Goal: Transaction & Acquisition: Book appointment/travel/reservation

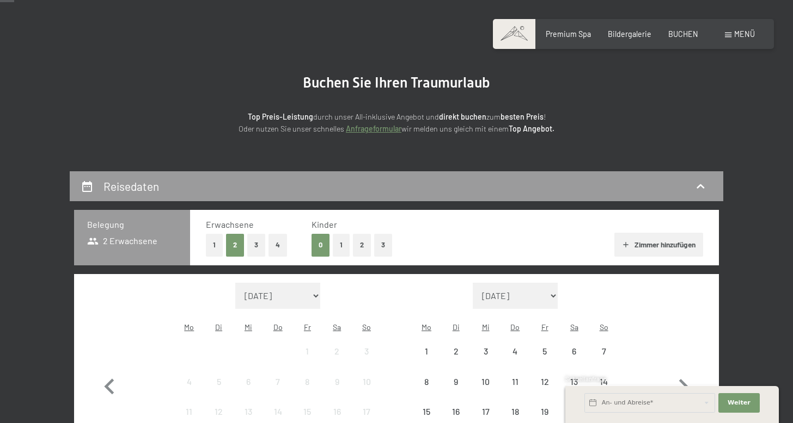
scroll to position [140, 0]
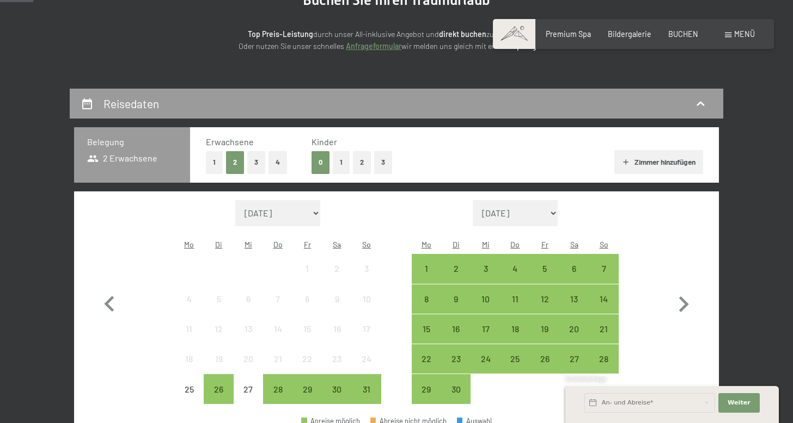
click at [209, 155] on button "1" at bounding box center [214, 162] width 17 height 22
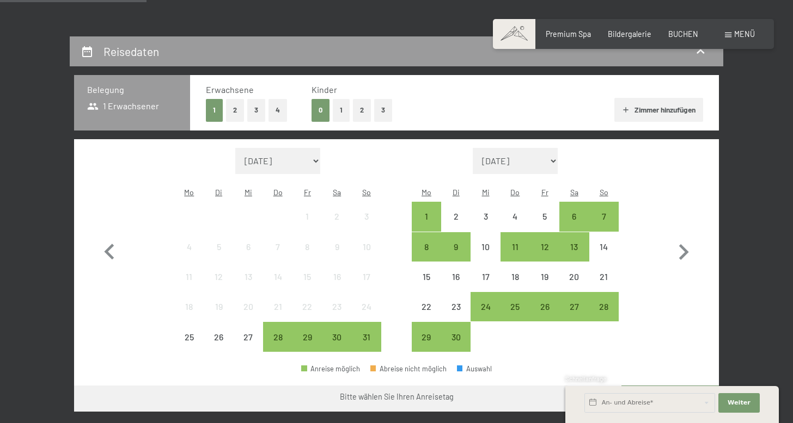
scroll to position [192, 0]
click at [603, 273] on div "21" at bounding box center [603, 286] width 27 height 27
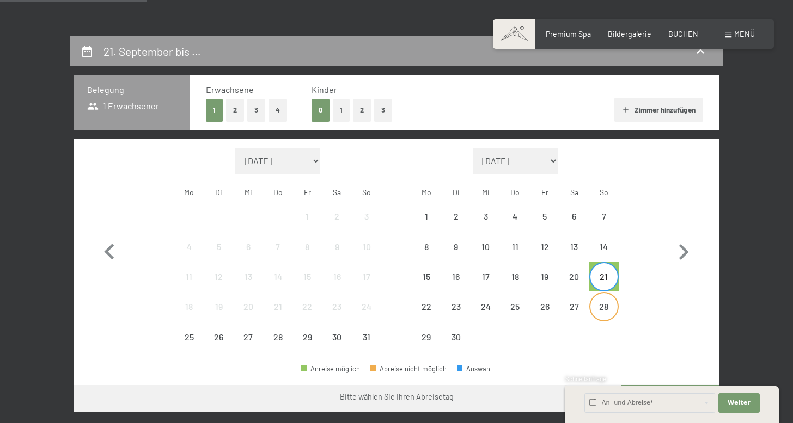
click at [603, 303] on div "28" at bounding box center [603, 316] width 27 height 27
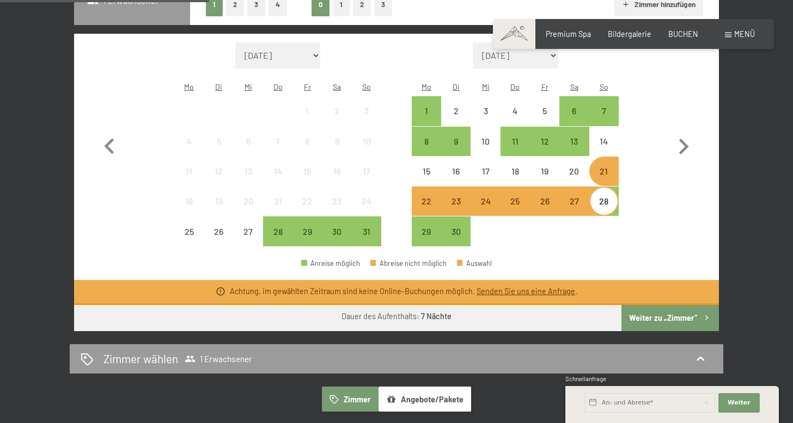
scroll to position [336, 0]
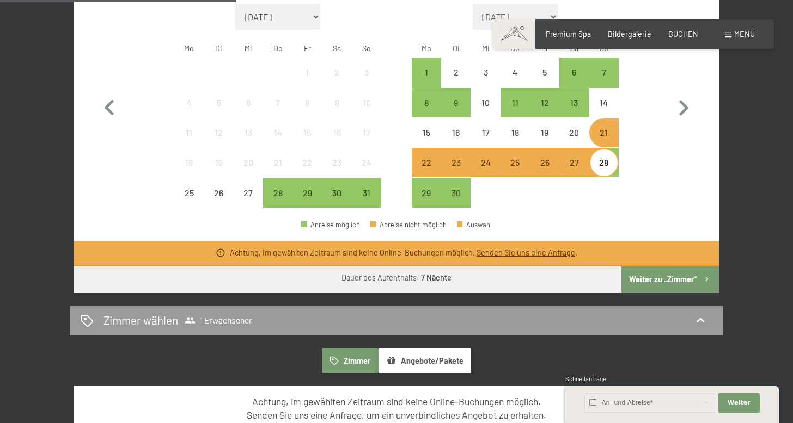
click at [650, 267] on button "Weiter zu „Zimmer“" at bounding box center [669, 280] width 97 height 26
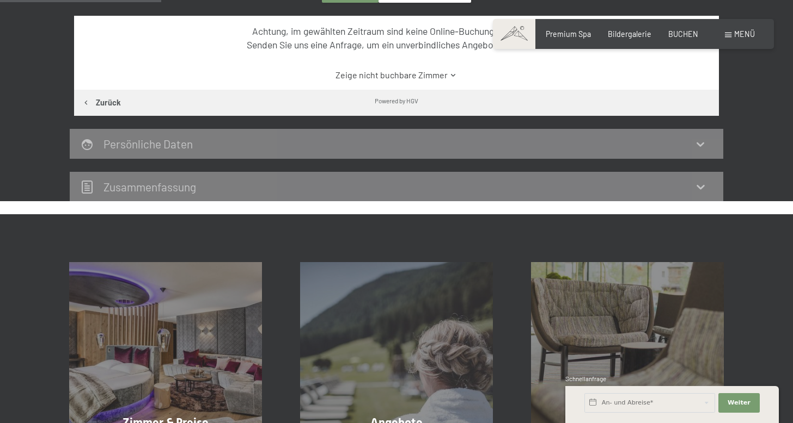
scroll to position [228, 0]
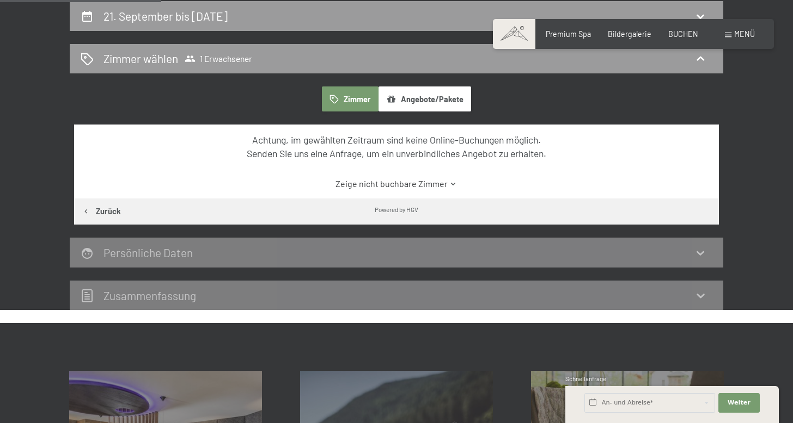
click at [435, 181] on link "Zeige nicht buchbare Zimmer" at bounding box center [397, 184] width 606 height 12
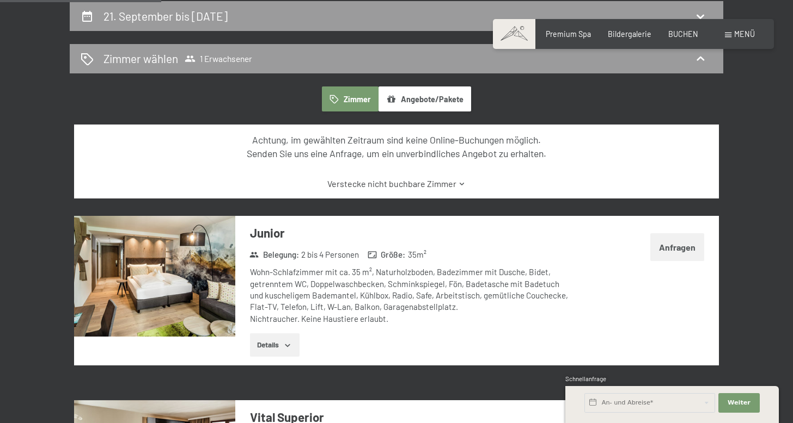
click at [440, 180] on link "Verstecke nicht buchbare Zimmer" at bounding box center [397, 184] width 606 height 12
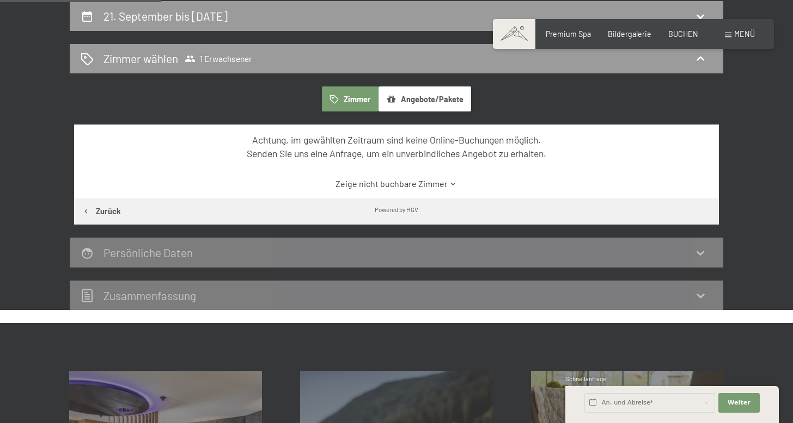
click at [354, 94] on button "Zimmer" at bounding box center [350, 99] width 57 height 25
click at [417, 93] on button "Angebote/Pakete" at bounding box center [424, 99] width 93 height 25
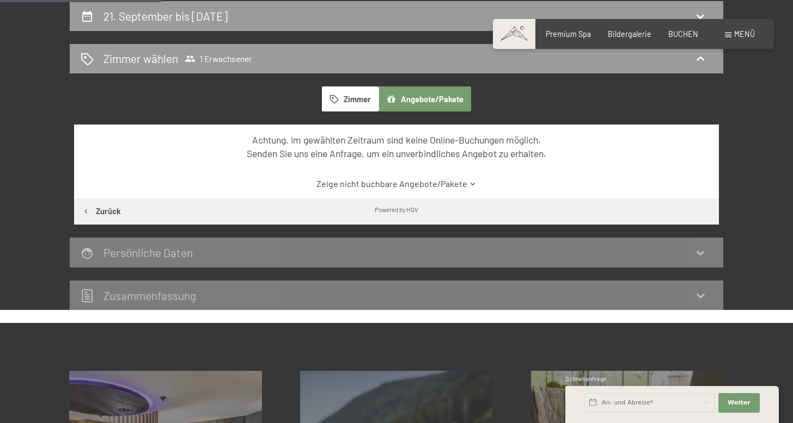
click at [353, 96] on button "Zimmer" at bounding box center [350, 99] width 57 height 25
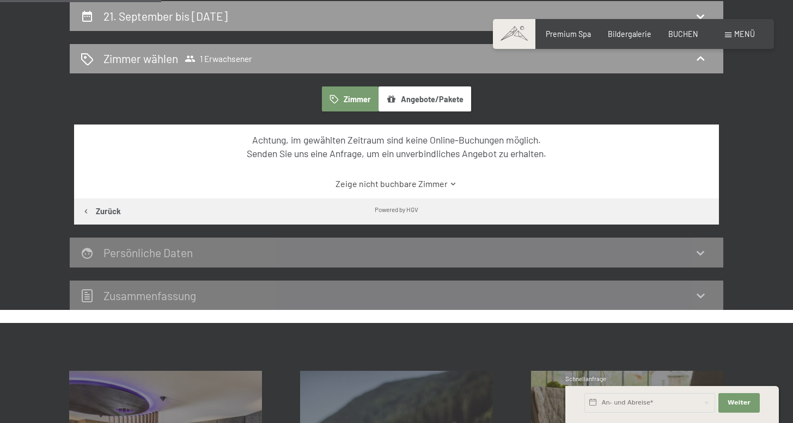
click at [410, 89] on button "Angebote/Pakete" at bounding box center [424, 99] width 93 height 25
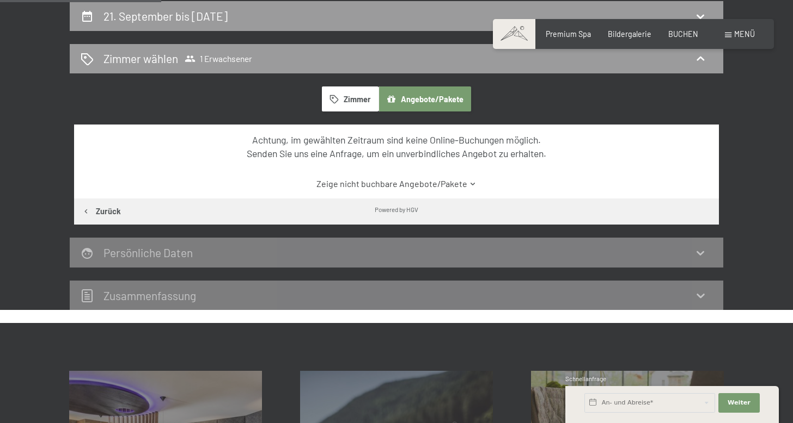
click at [424, 179] on link "Zeige nicht buchbare Angebote/Pakete" at bounding box center [397, 184] width 606 height 12
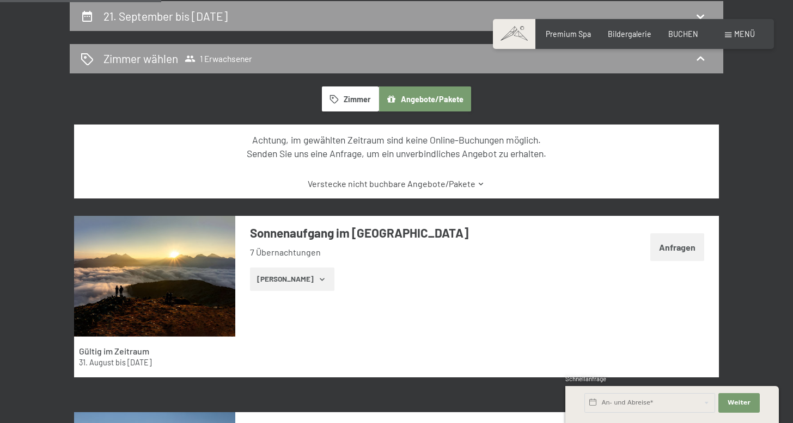
click at [424, 179] on link "Verstecke nicht buchbare Angebote/Pakete" at bounding box center [397, 184] width 606 height 12
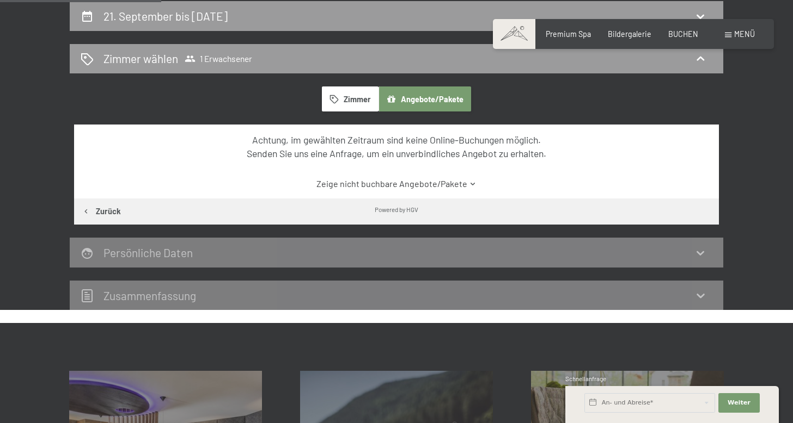
click at [361, 105] on button "Zimmer" at bounding box center [350, 99] width 57 height 25
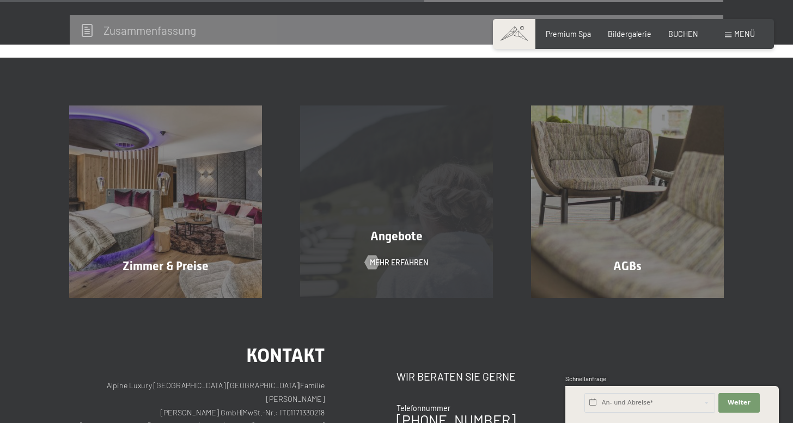
scroll to position [321, 0]
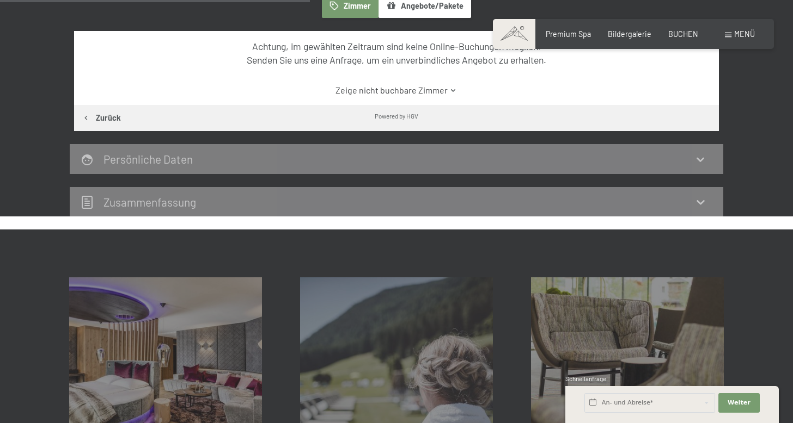
click at [414, 90] on link "Zeige nicht buchbare Zimmer" at bounding box center [397, 90] width 606 height 12
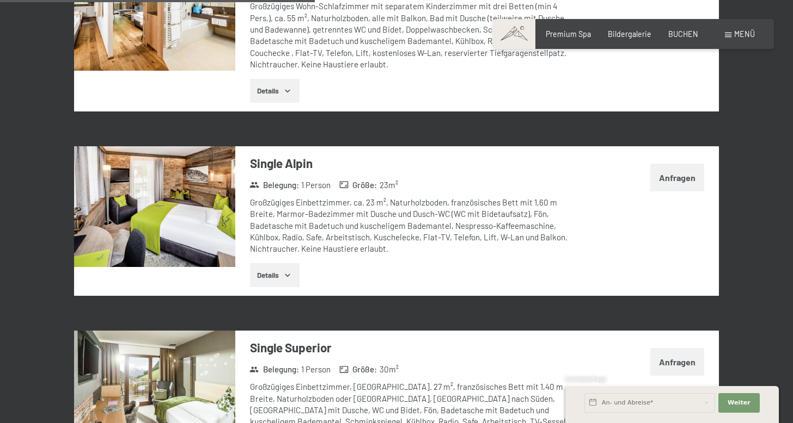
scroll to position [1436, 0]
